Goal: Find specific page/section: Find specific page/section

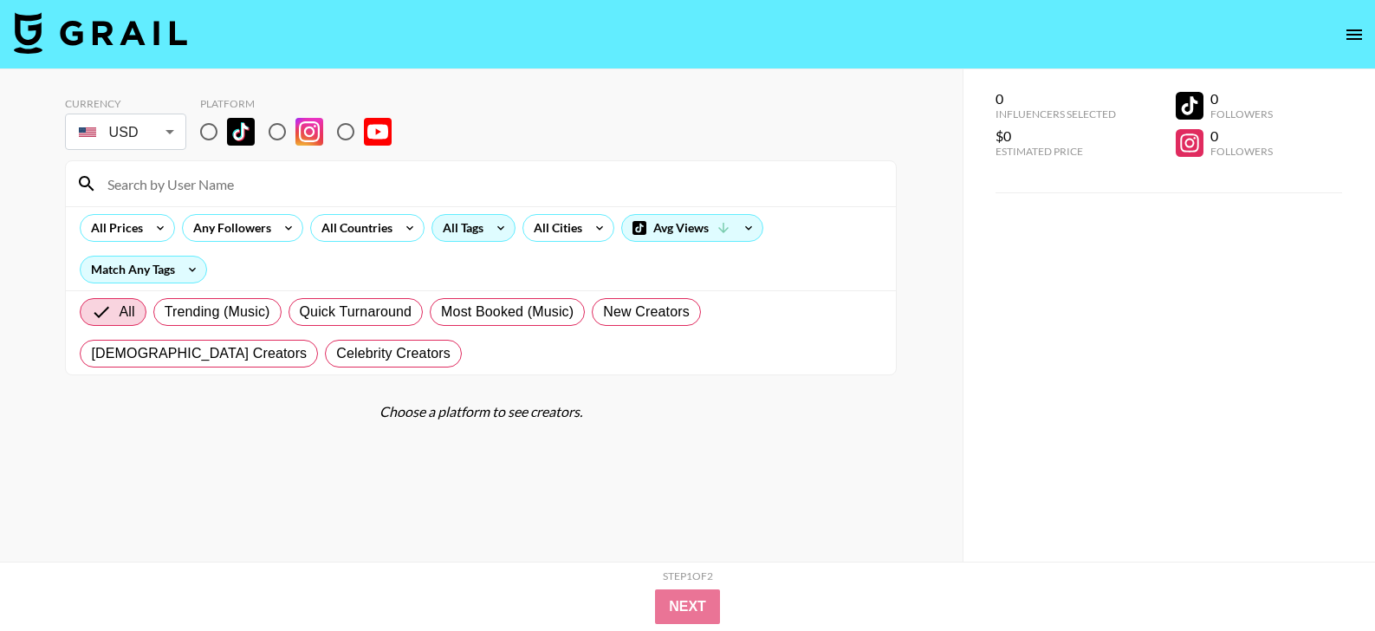
click at [451, 232] on div "All Tags" at bounding box center [459, 228] width 55 height 26
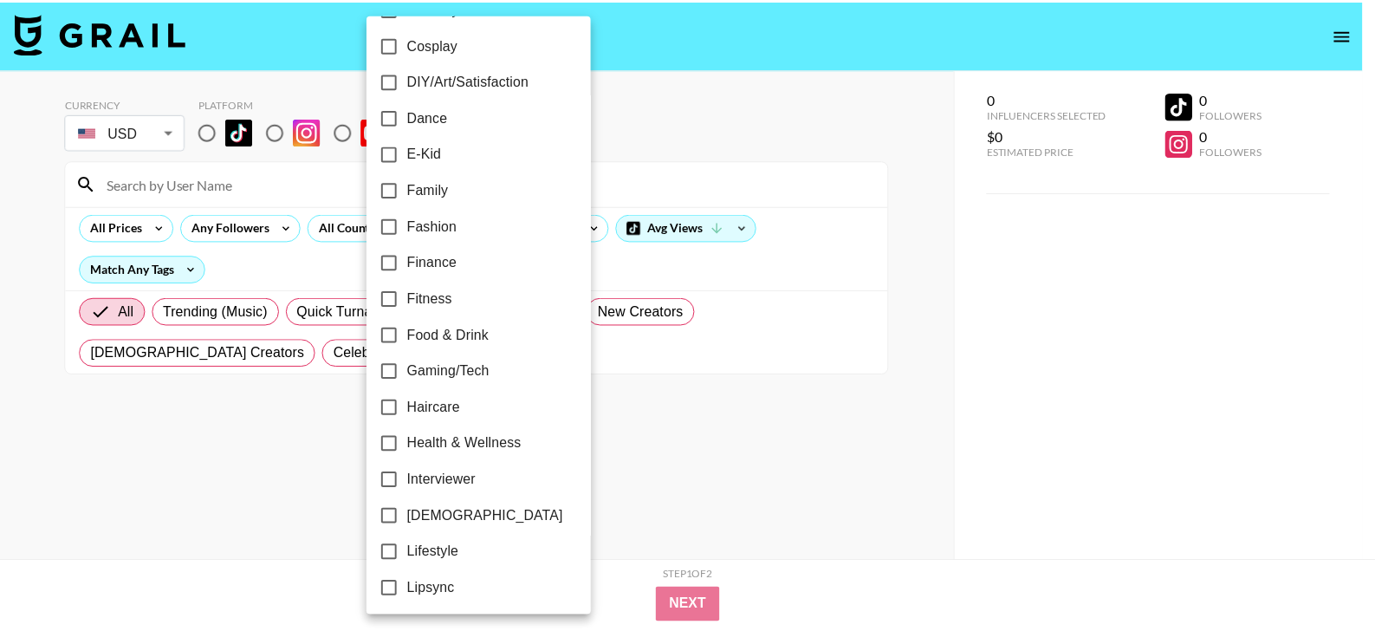
scroll to position [367, 0]
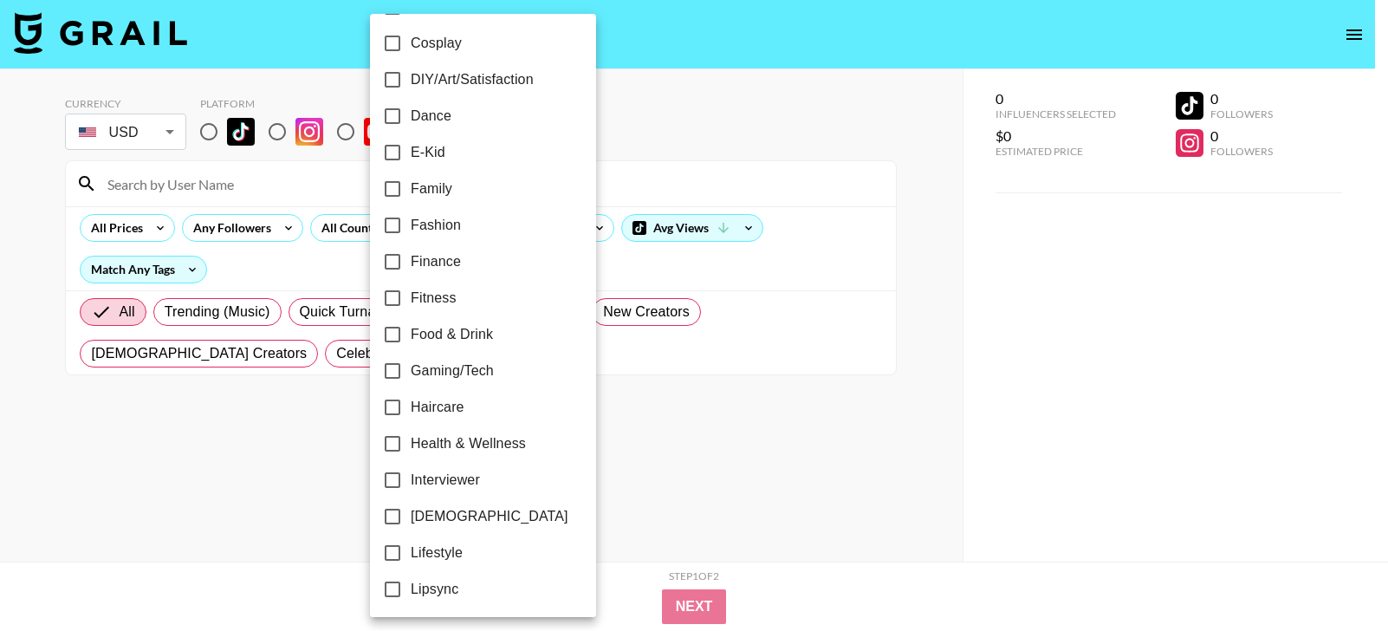
click at [465, 508] on span "[DEMOGRAPHIC_DATA]" at bounding box center [490, 516] width 158 height 21
click at [411, 508] on input "[DEMOGRAPHIC_DATA]" at bounding box center [392, 516] width 36 height 36
checkbox input "true"
click at [719, 476] on div at bounding box center [694, 315] width 1388 height 631
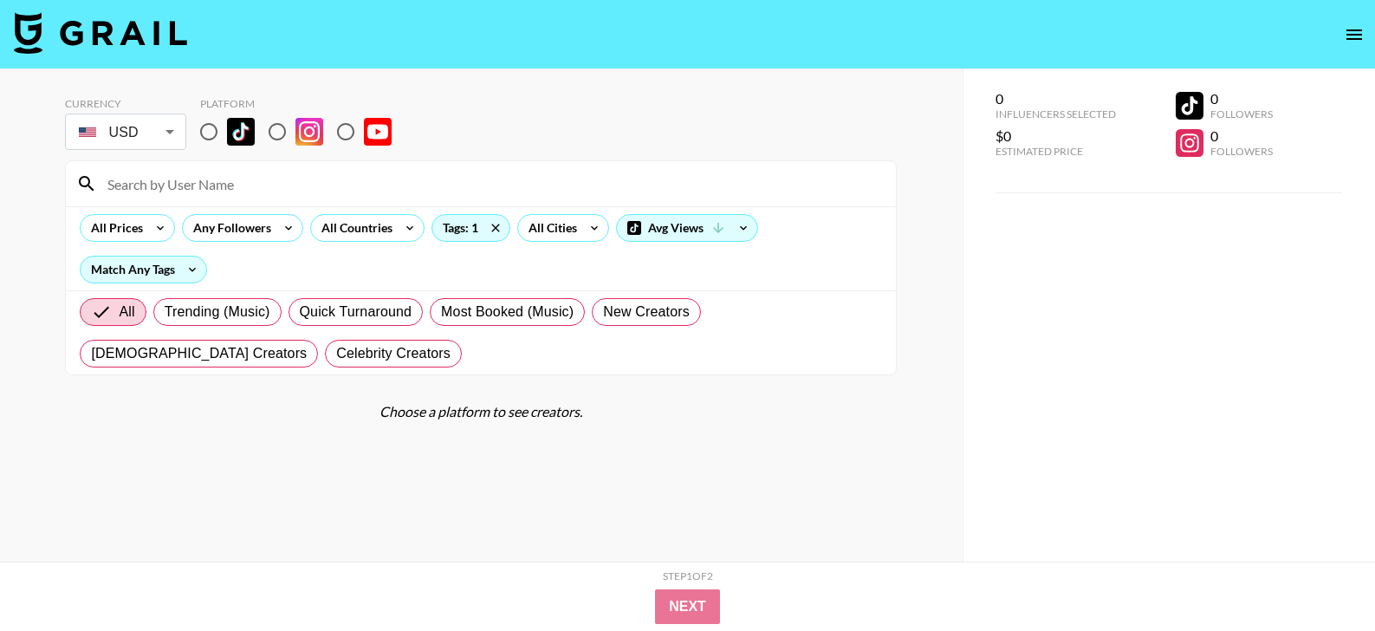
click at [220, 132] on input "radio" at bounding box center [209, 132] width 36 height 36
radio input "true"
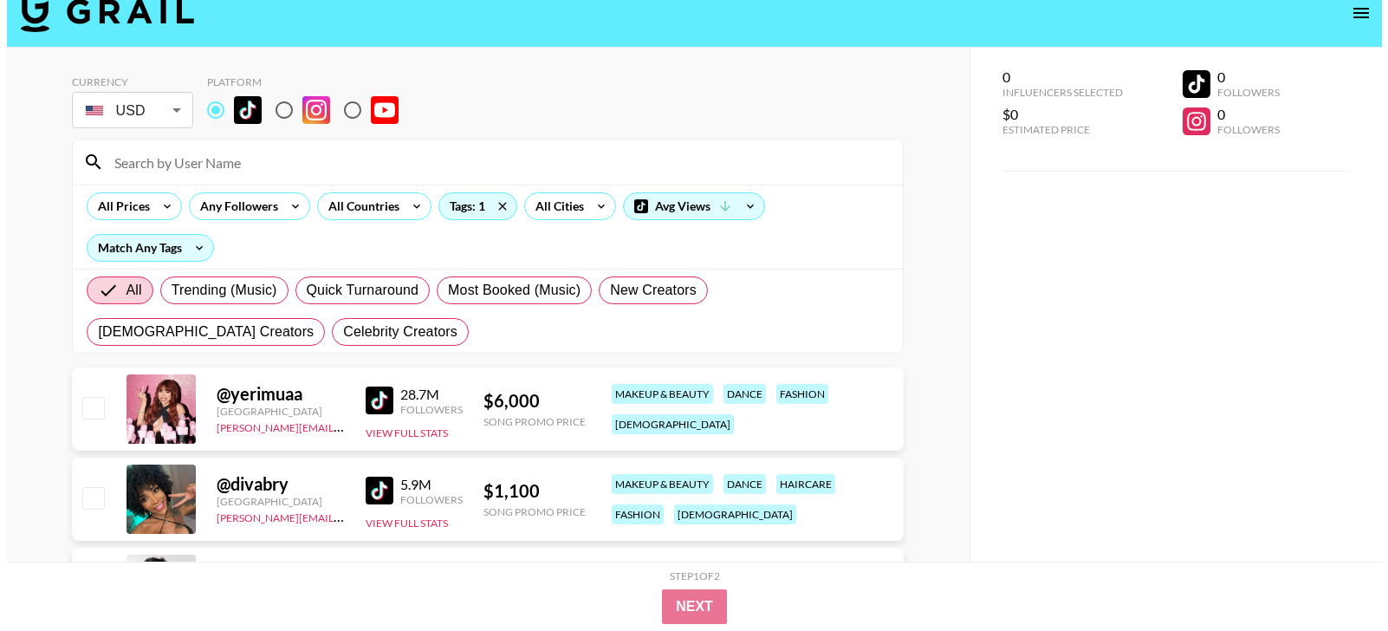
scroll to position [0, 0]
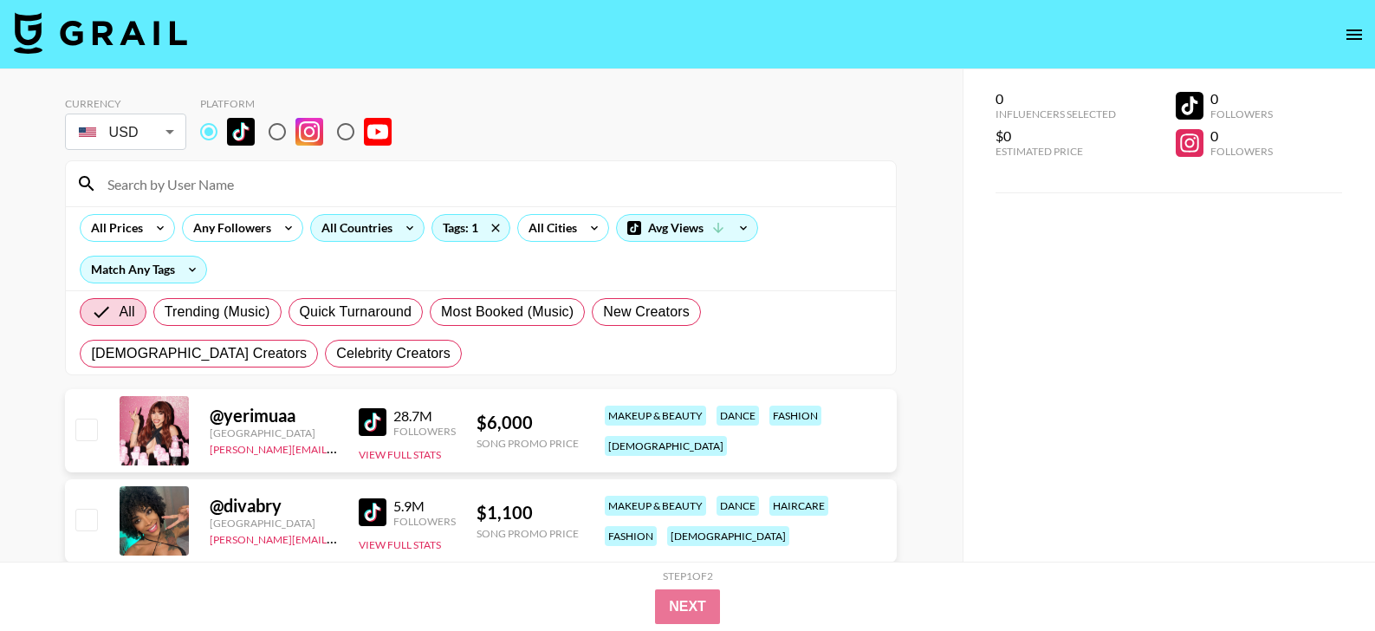
click at [400, 234] on icon at bounding box center [410, 228] width 28 height 26
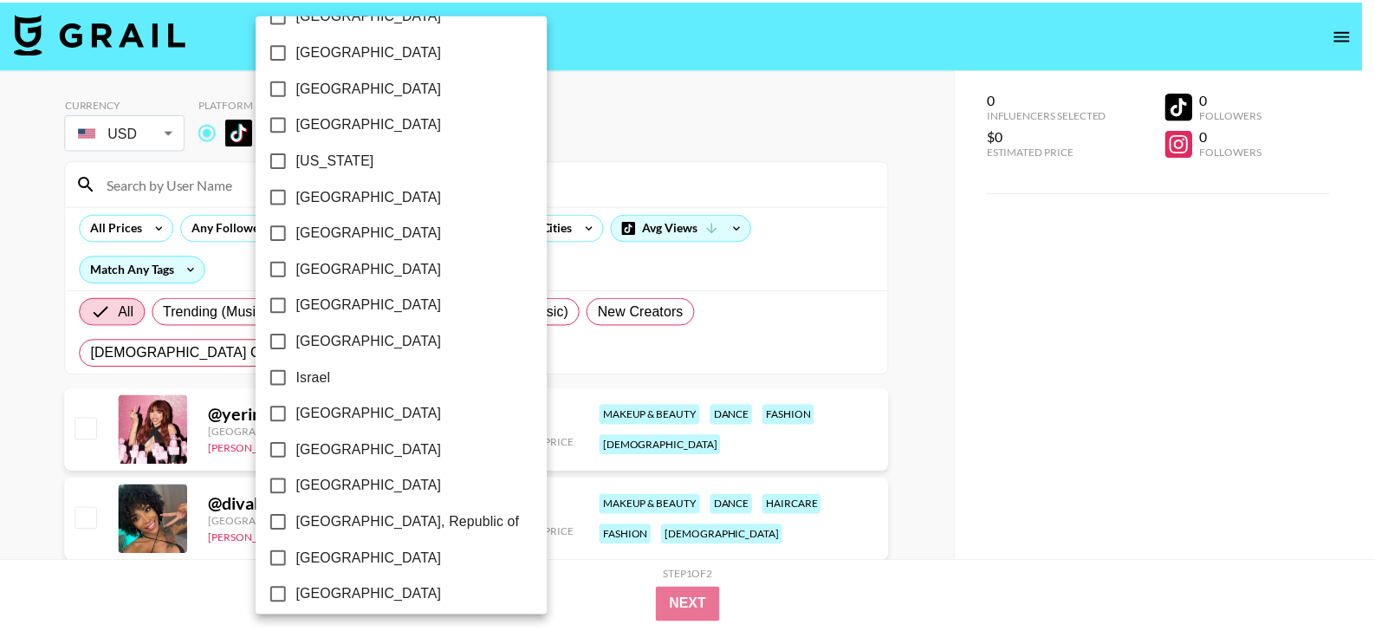
scroll to position [1390, 0]
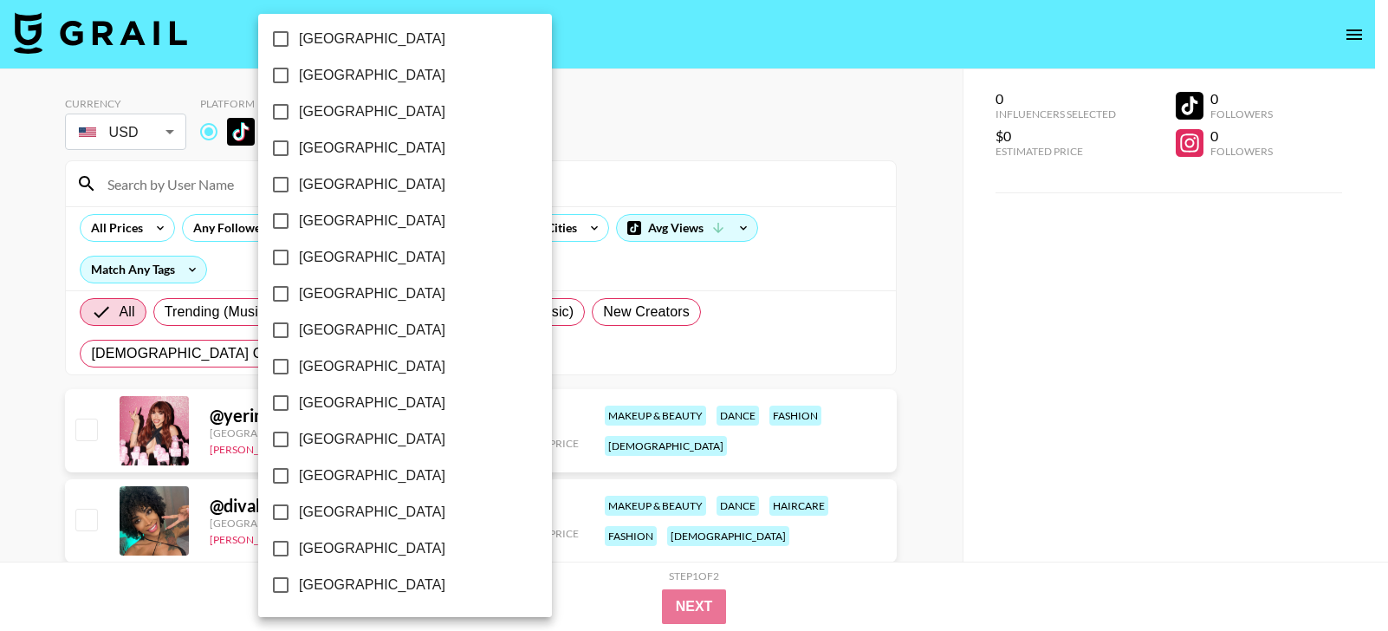
click at [363, 538] on span "[GEOGRAPHIC_DATA]" at bounding box center [372, 548] width 146 height 21
click at [299, 537] on input "[GEOGRAPHIC_DATA]" at bounding box center [281, 548] width 36 height 36
checkbox input "true"
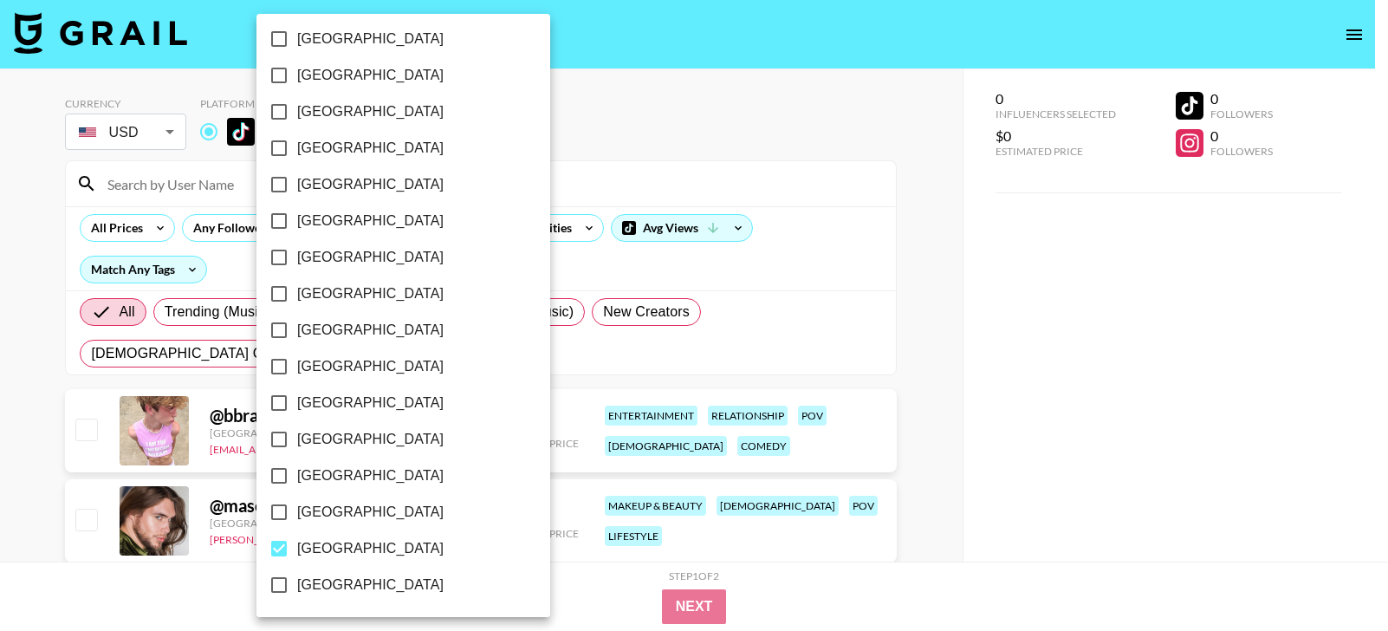
click at [908, 265] on div at bounding box center [694, 315] width 1388 height 631
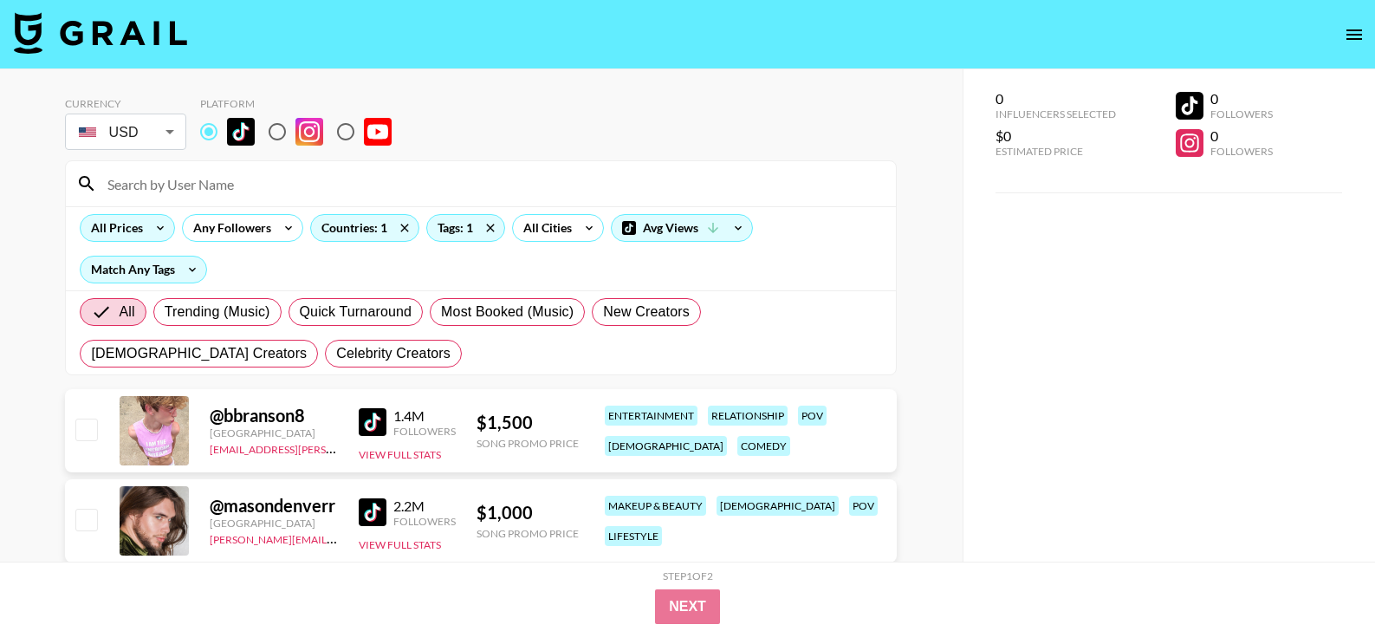
click at [153, 232] on icon at bounding box center [160, 228] width 28 height 26
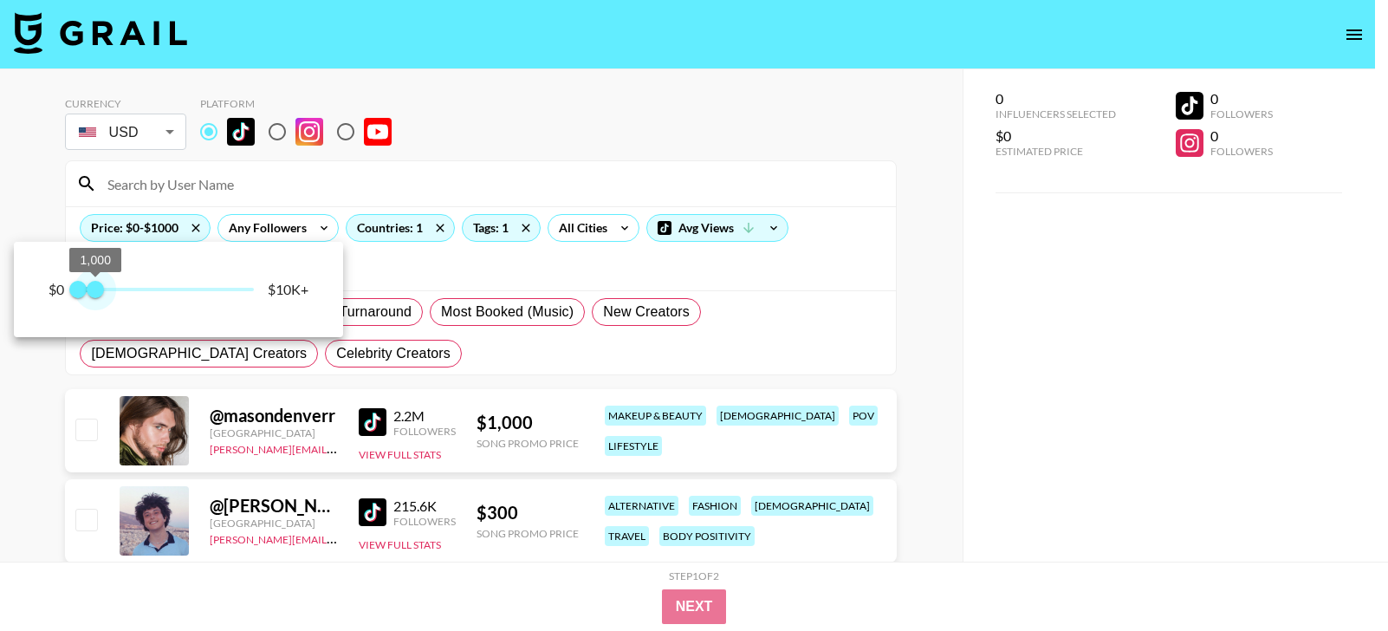
type input "750"
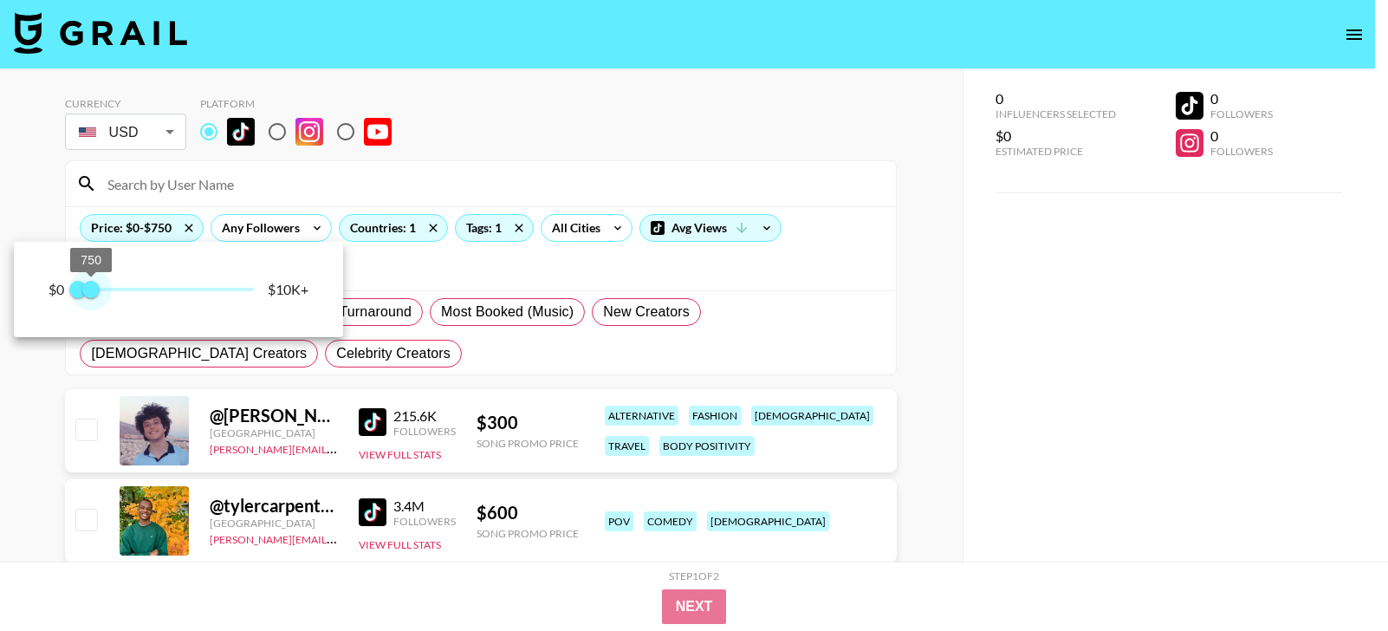
drag, startPoint x: 240, startPoint y: 289, endPoint x: 94, endPoint y: 302, distance: 147.0
click at [94, 298] on span "750" at bounding box center [90, 289] width 17 height 17
click at [923, 333] on div at bounding box center [694, 315] width 1388 height 631
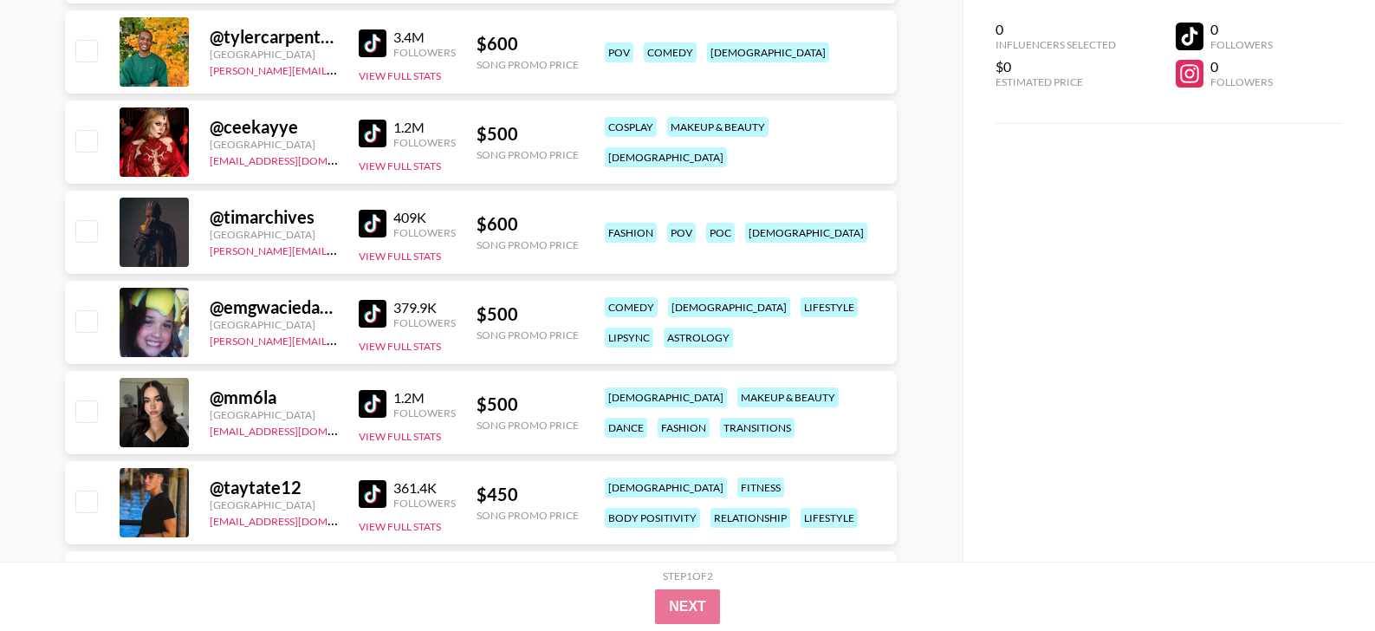
scroll to position [471, 0]
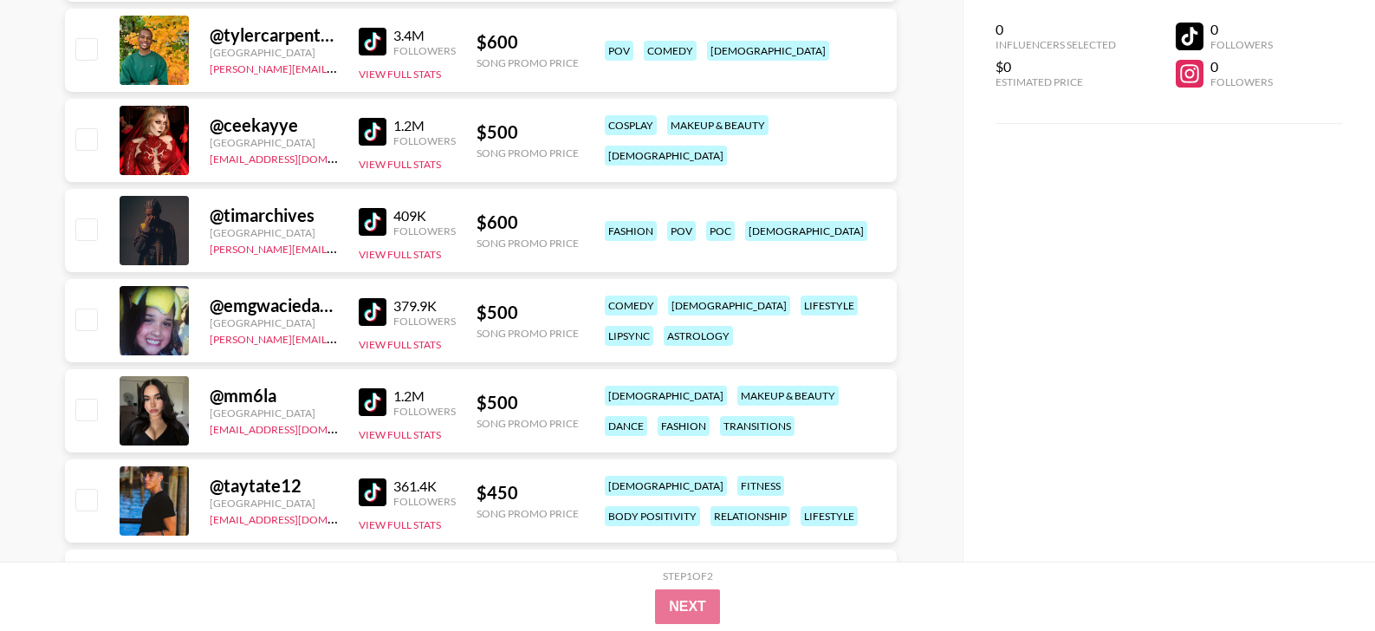
click at [373, 395] on img at bounding box center [373, 402] width 28 height 28
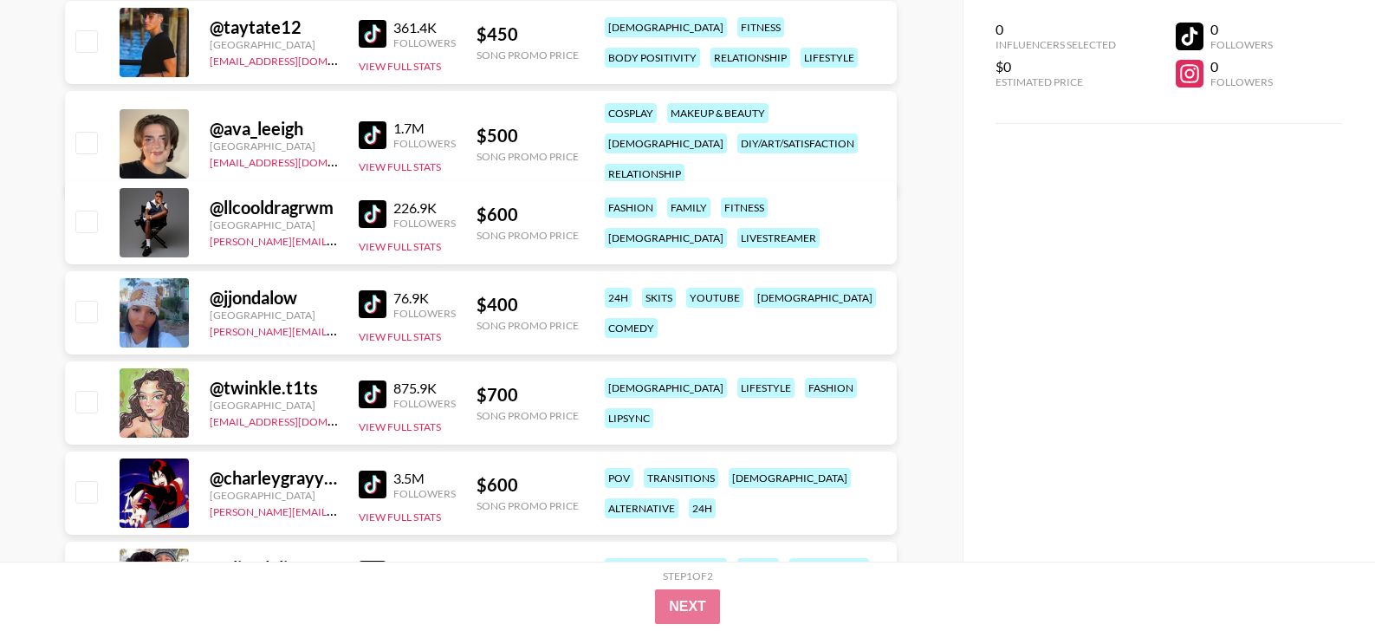
scroll to position [928, 0]
click at [374, 399] on img at bounding box center [373, 395] width 28 height 28
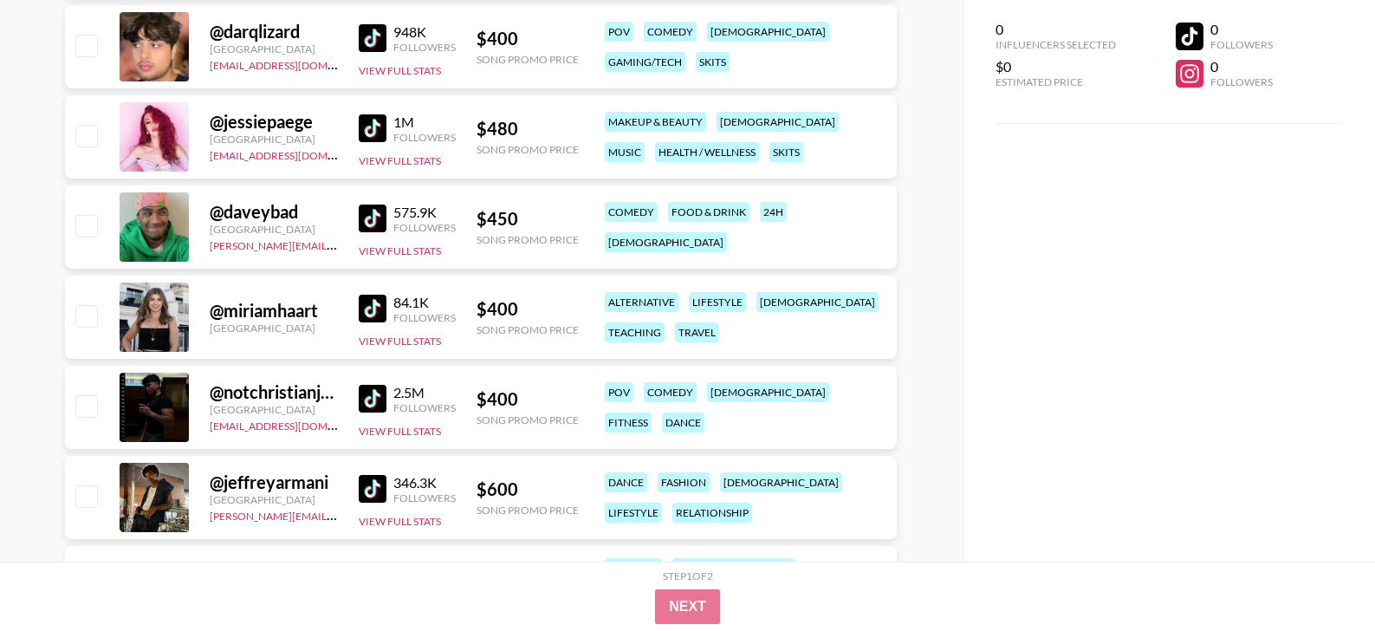
scroll to position [1750, 0]
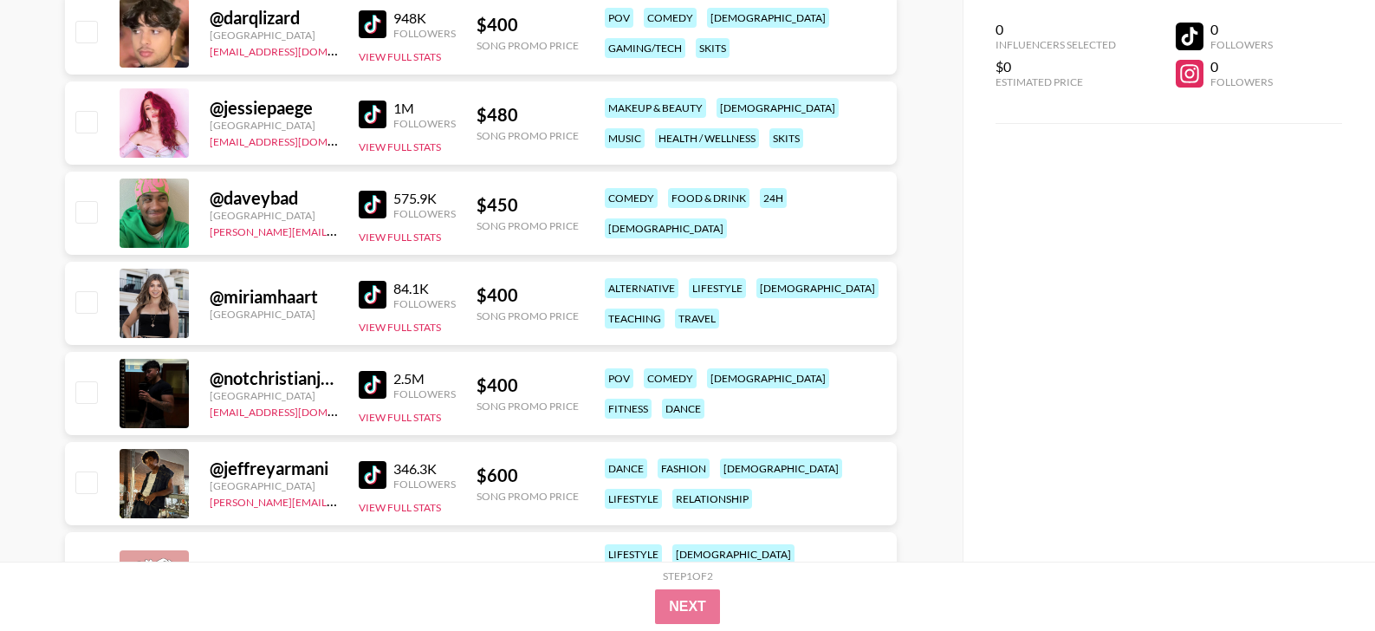
click at [375, 302] on img at bounding box center [373, 295] width 28 height 28
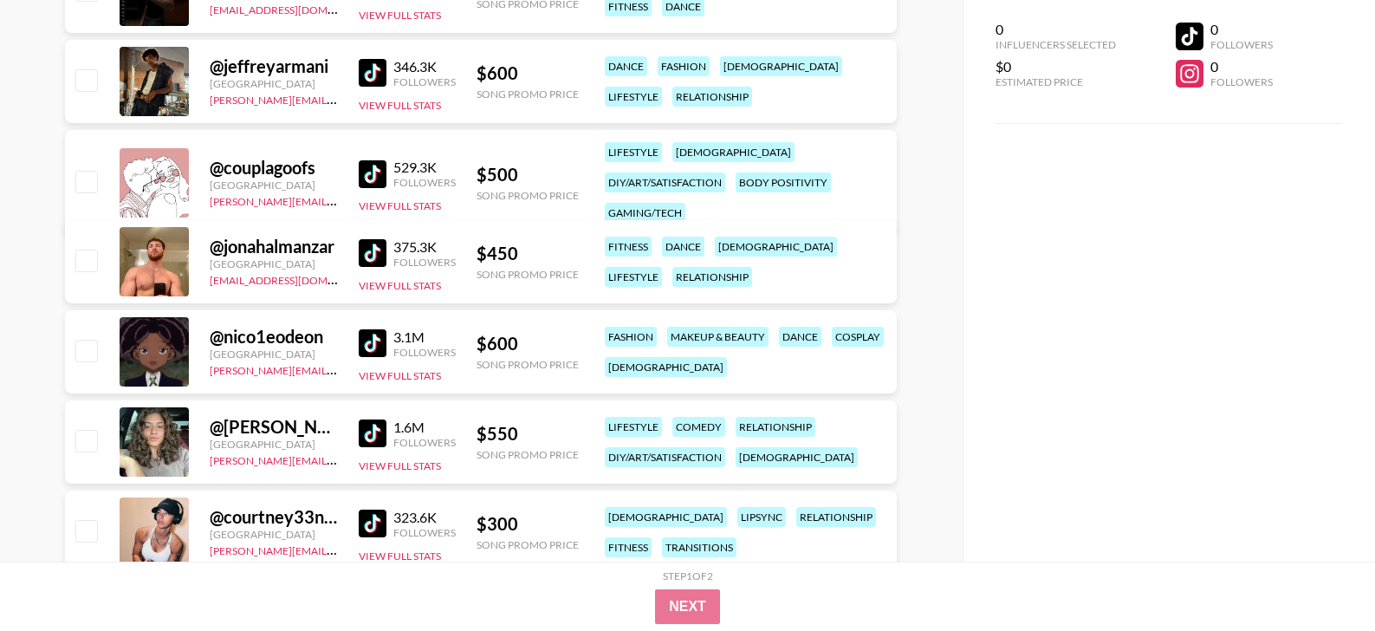
scroll to position [2159, 0]
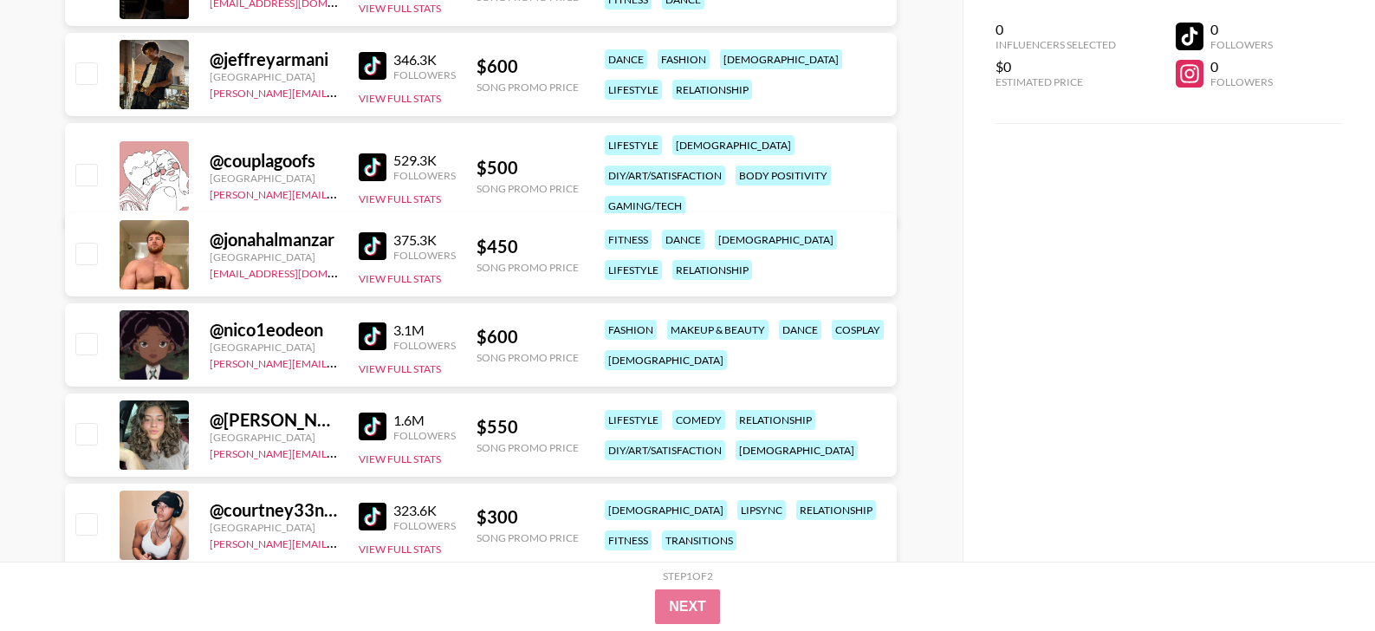
click at [370, 430] on img at bounding box center [373, 426] width 28 height 28
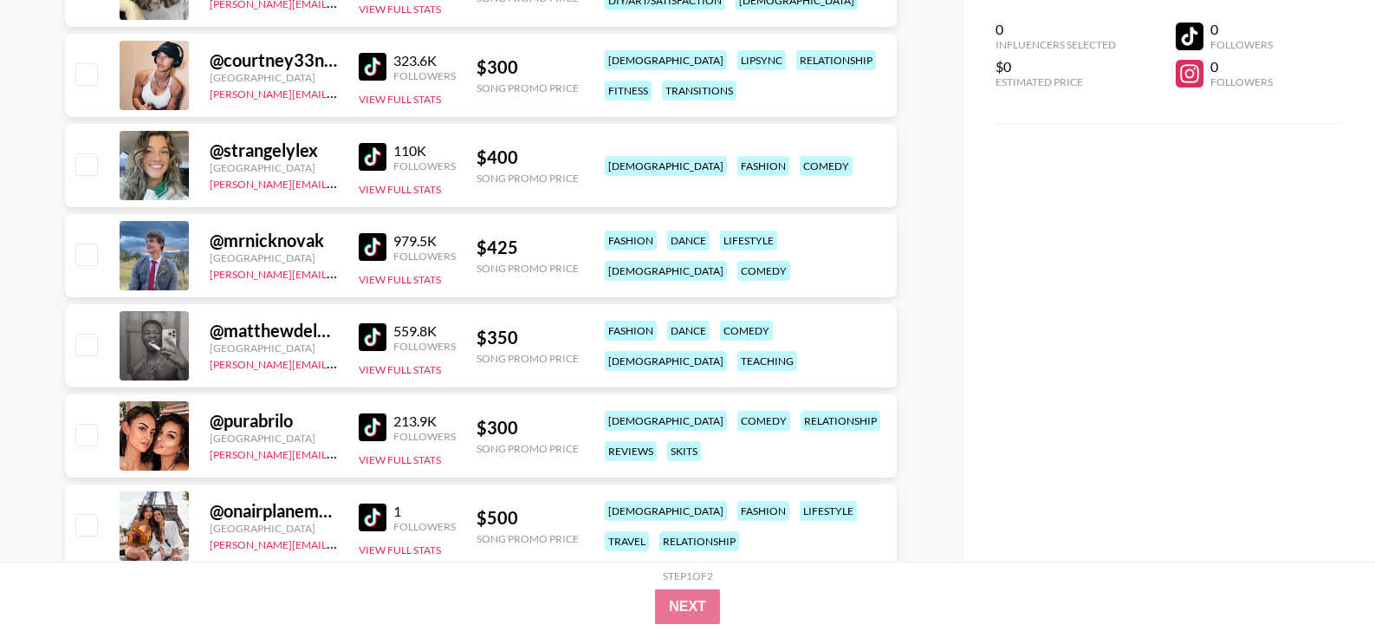
scroll to position [2614, 0]
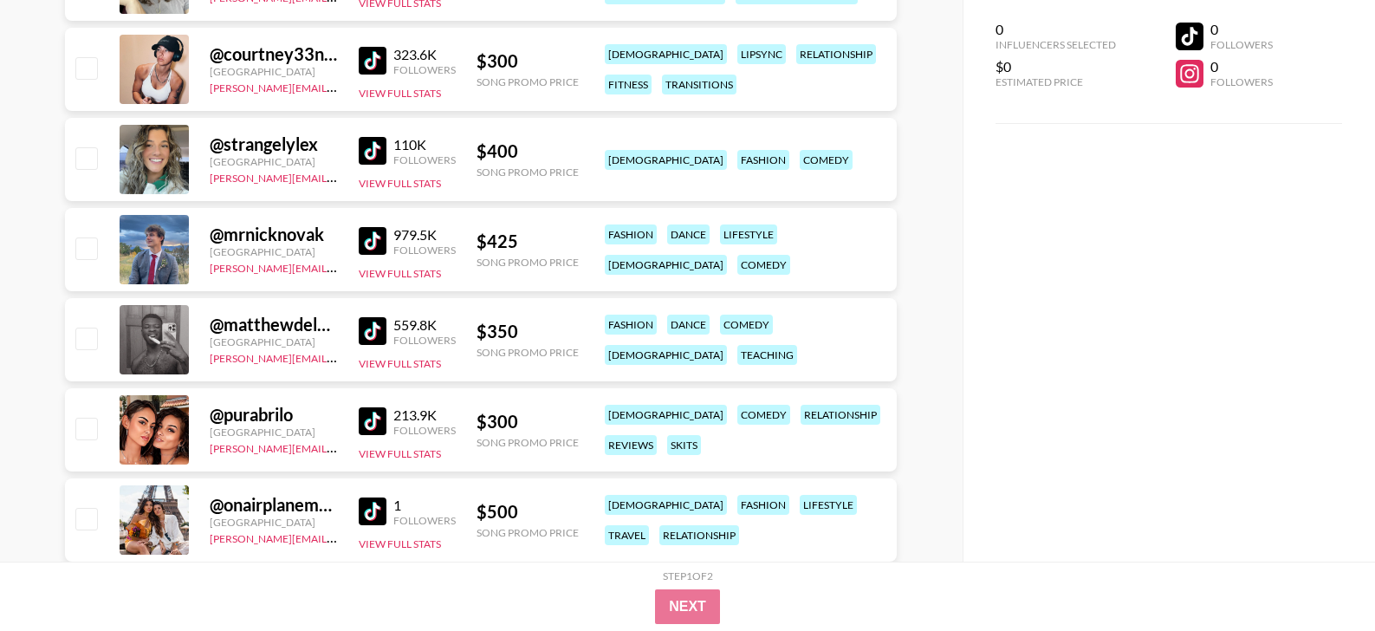
click at [365, 432] on img at bounding box center [373, 421] width 28 height 28
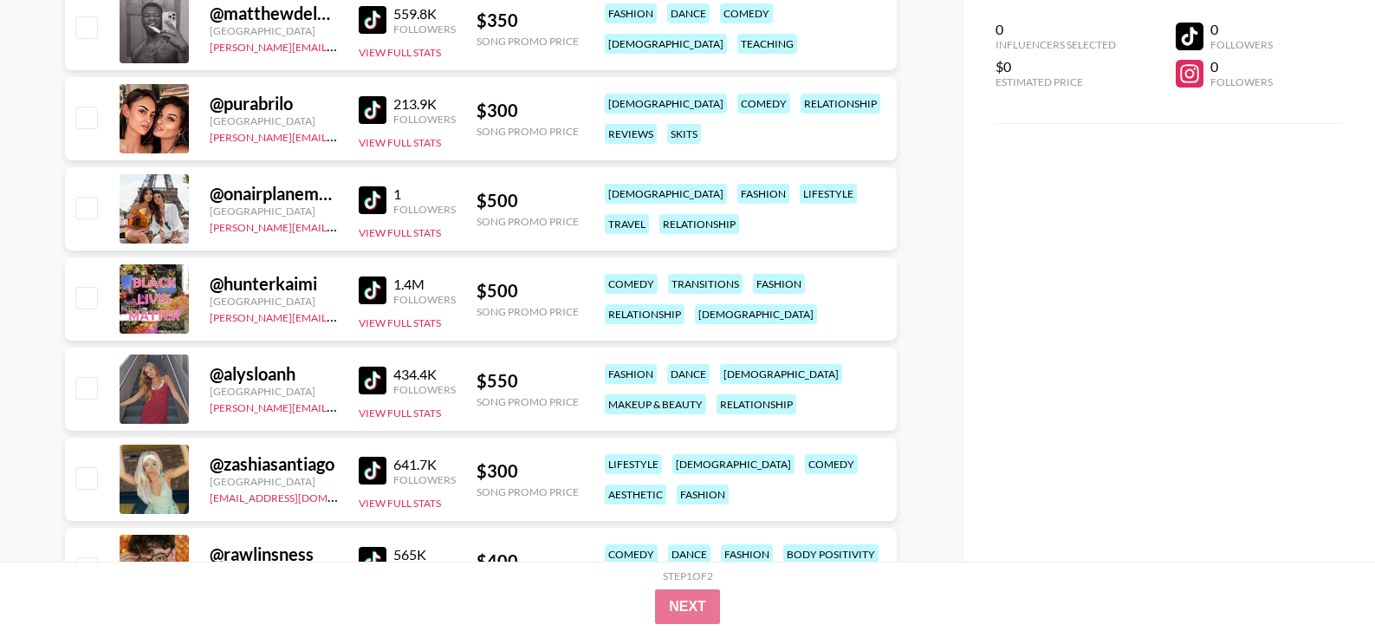
scroll to position [2928, 0]
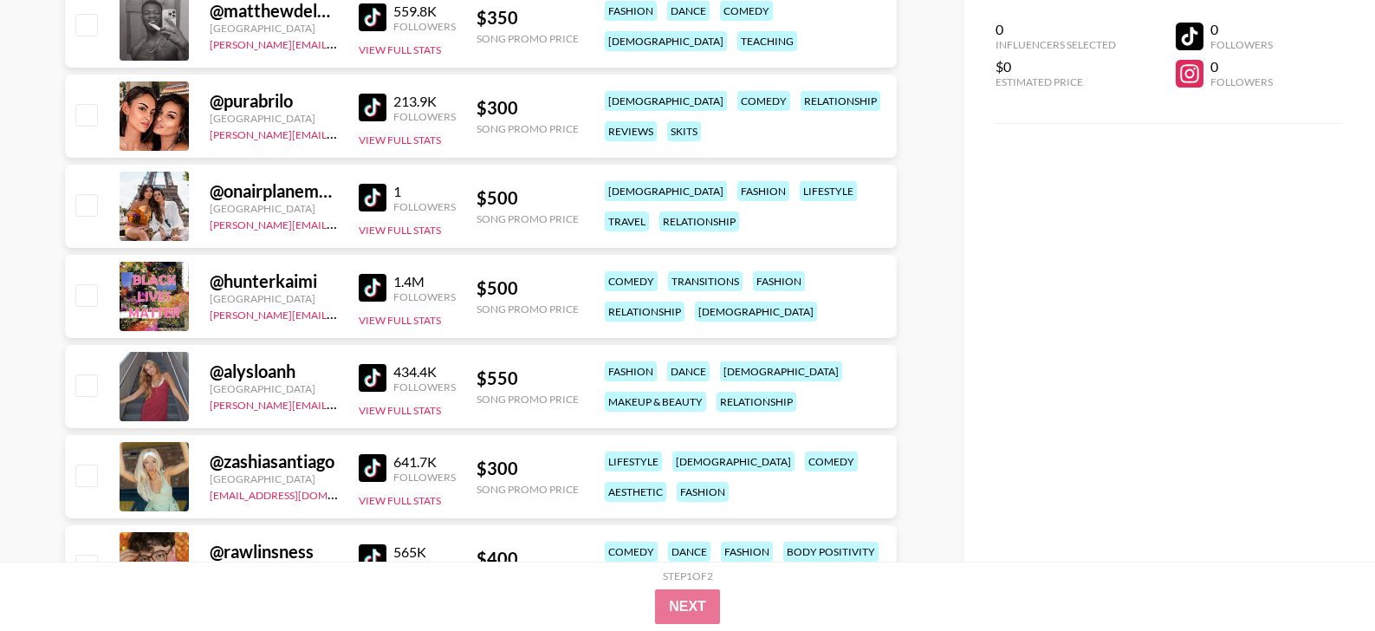
click at [347, 373] on div "@ alysloanh [GEOGRAPHIC_DATA] [PERSON_NAME][EMAIL_ADDRESS][DOMAIN_NAME] 434.4K …" at bounding box center [481, 386] width 832 height 83
click at [356, 383] on div "@ alysloanh [GEOGRAPHIC_DATA] [PERSON_NAME][EMAIL_ADDRESS][DOMAIN_NAME] 434.4K …" at bounding box center [481, 386] width 832 height 83
click at [366, 386] on img at bounding box center [373, 378] width 28 height 28
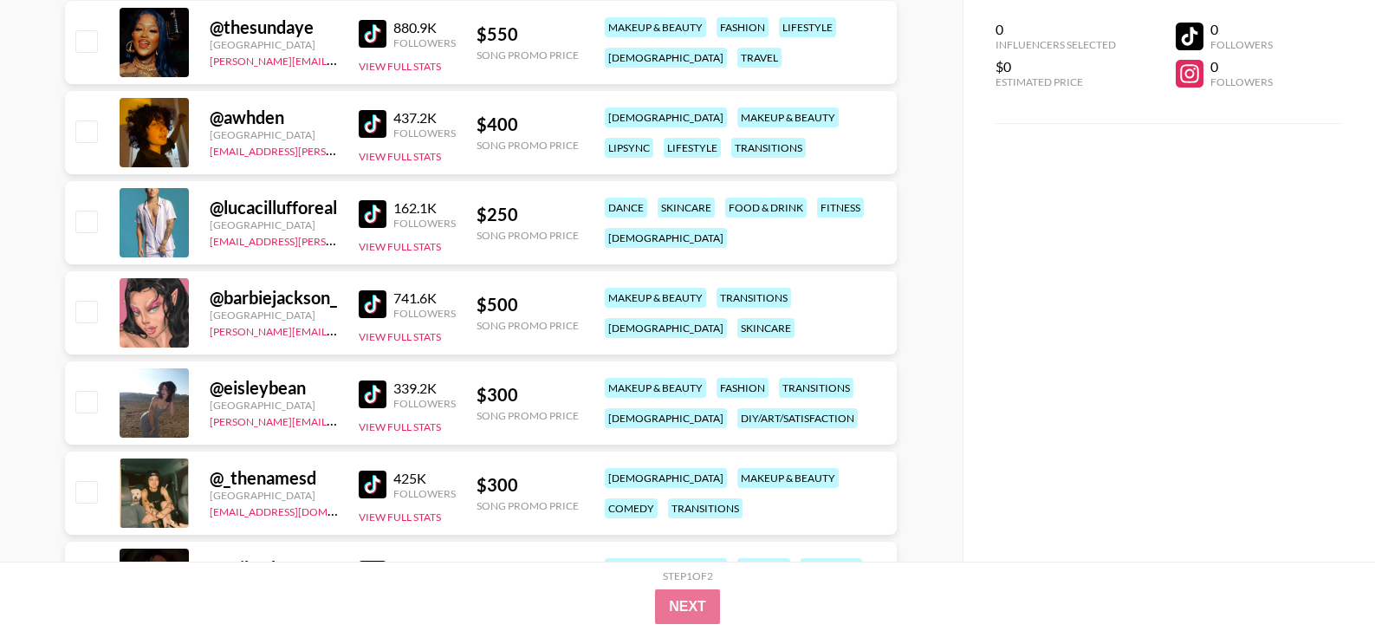
scroll to position [4090, 0]
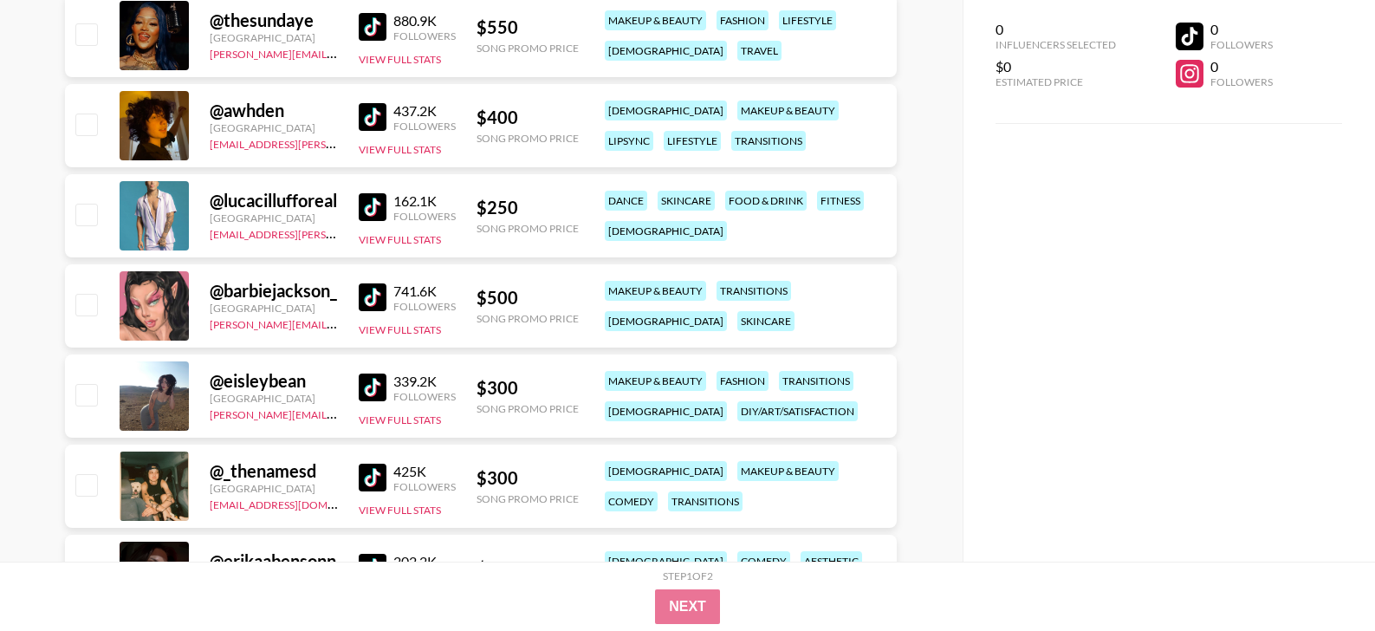
click at [372, 391] on img at bounding box center [373, 387] width 28 height 28
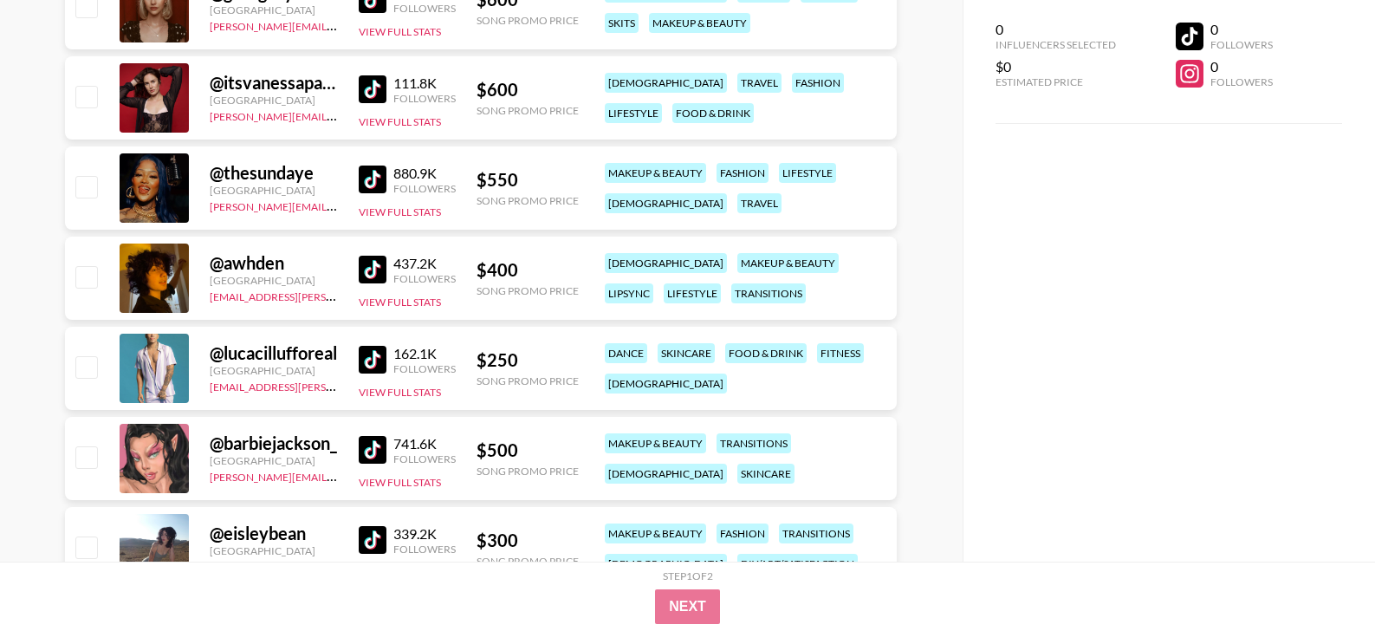
scroll to position [3535, 0]
